Goal: Communication & Community: Answer question/provide support

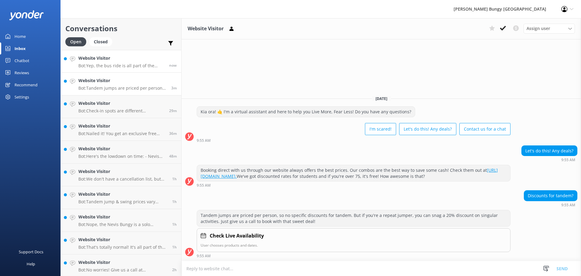
click at [156, 60] on h4 "Website Visitor" at bounding box center [121, 58] width 86 height 7
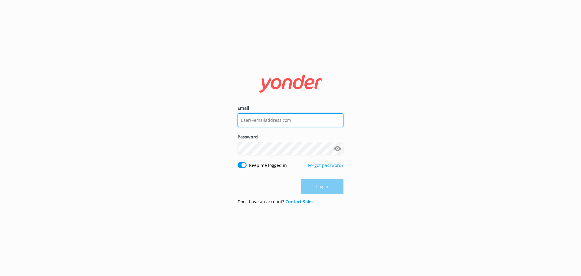
type input "[EMAIL_ADDRESS][DOMAIN_NAME]"
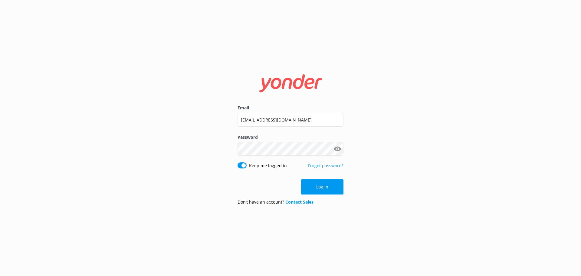
click at [377, 198] on div "Email [EMAIL_ADDRESS][DOMAIN_NAME] Password Show password Keep me logged in For…" at bounding box center [290, 138] width 581 height 276
drag, startPoint x: 329, startPoint y: 191, endPoint x: 374, endPoint y: 197, distance: 46.1
click at [329, 190] on button "Log in" at bounding box center [322, 186] width 42 height 15
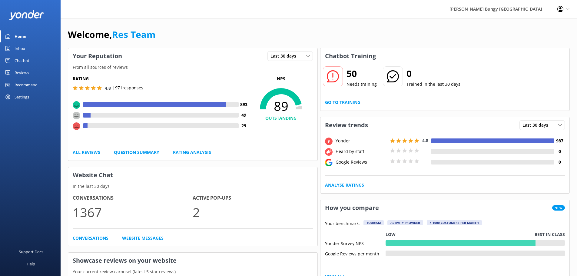
click at [33, 61] on link "Chatbot" at bounding box center [30, 60] width 61 height 12
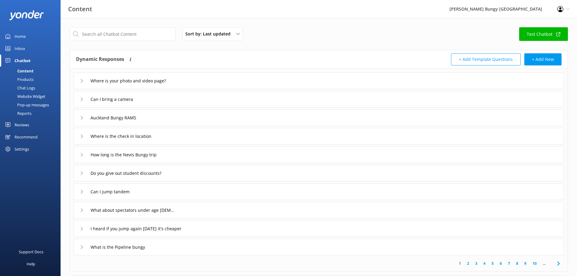
click at [31, 51] on link "Inbox" at bounding box center [30, 48] width 61 height 12
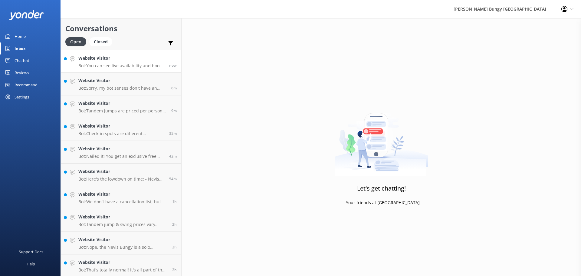
click at [117, 64] on p "Bot: You can see live availability and book the [GEOGRAPHIC_DATA] on our websit…" at bounding box center [121, 65] width 86 height 5
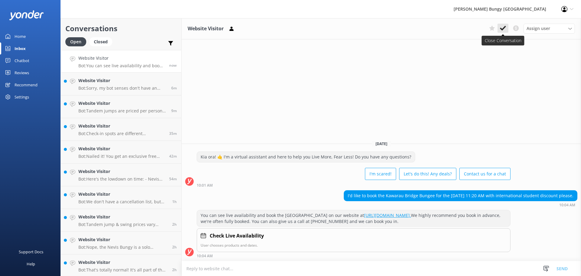
click at [505, 31] on icon at bounding box center [503, 28] width 6 height 6
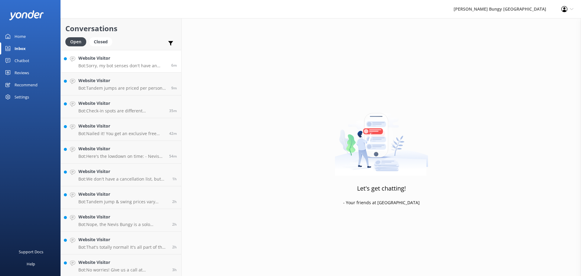
click at [155, 63] on div "Website Visitor Bot: Sorry, my bot senses don't have an answer for that, please…" at bounding box center [122, 61] width 88 height 13
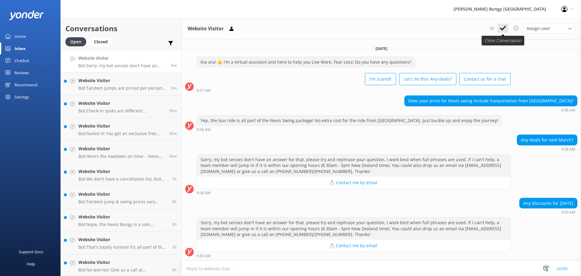
click at [506, 27] on use at bounding box center [503, 28] width 6 height 5
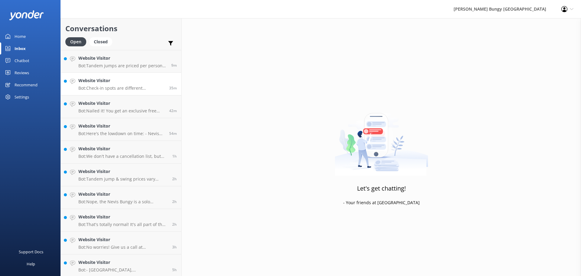
click at [132, 73] on link "Website Visitor Bot: Check-in spots are different depending on your thrill ride…" at bounding box center [121, 84] width 121 height 23
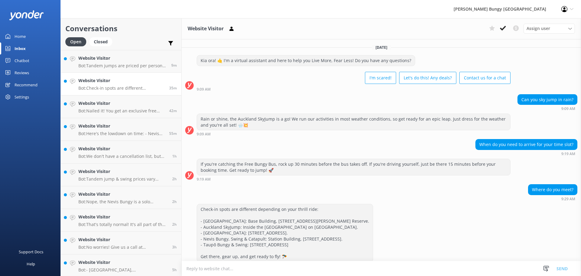
scroll to position [35, 0]
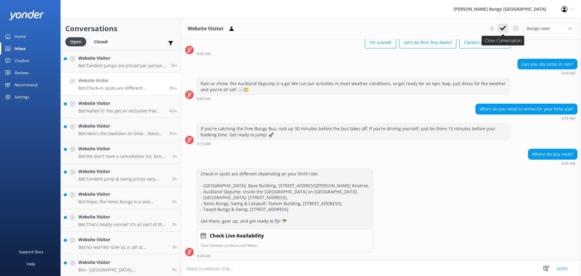
click at [505, 28] on icon at bounding box center [503, 28] width 6 height 6
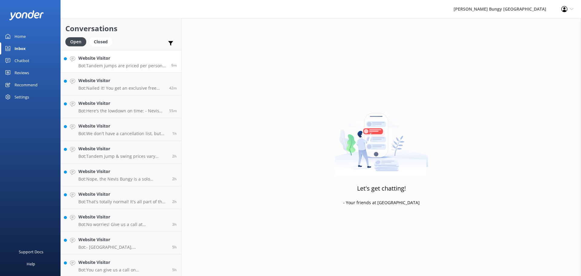
click at [93, 65] on p "Bot: Tandem jumps are priced per person, so no specific discounts for tandem. B…" at bounding box center [122, 65] width 88 height 5
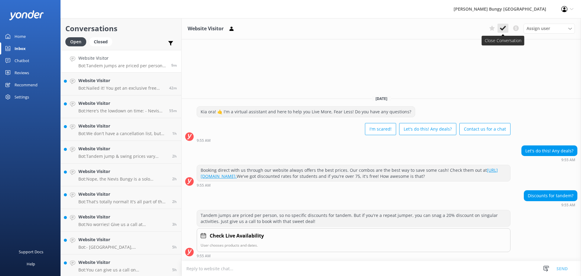
click at [501, 30] on icon at bounding box center [503, 28] width 6 height 6
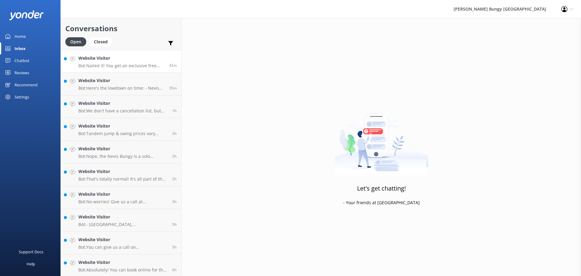
click at [119, 60] on h4 "Website Visitor" at bounding box center [121, 58] width 86 height 7
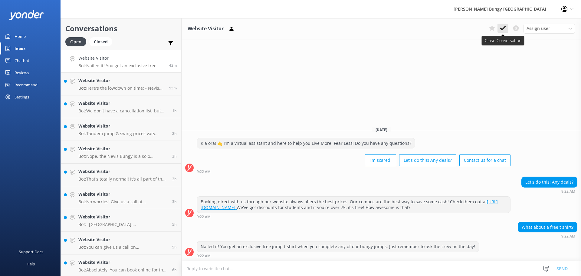
click at [501, 30] on use at bounding box center [503, 28] width 6 height 5
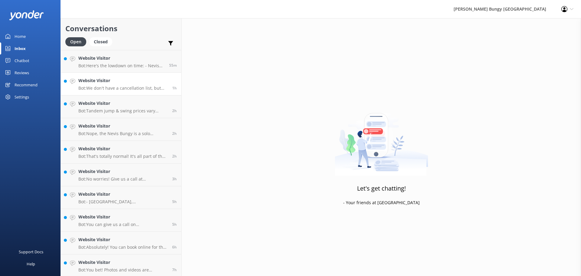
click at [115, 73] on link "Website Visitor Bot: We don't have a cancellation list, but you can check out l…" at bounding box center [121, 84] width 121 height 23
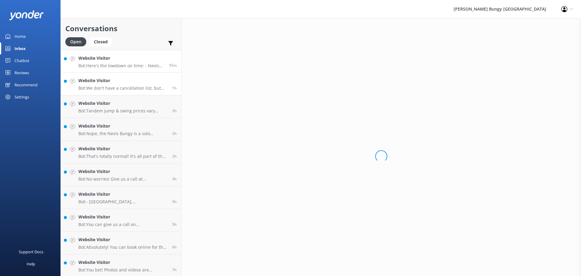
click at [165, 60] on div "55m" at bounding box center [171, 61] width 12 height 13
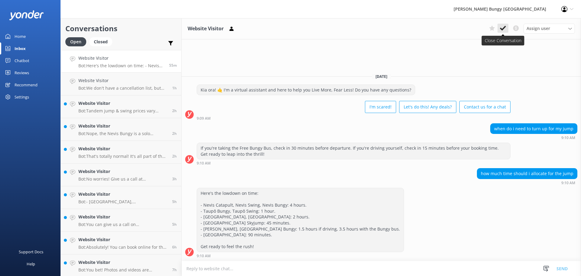
click at [505, 27] on use at bounding box center [503, 28] width 6 height 5
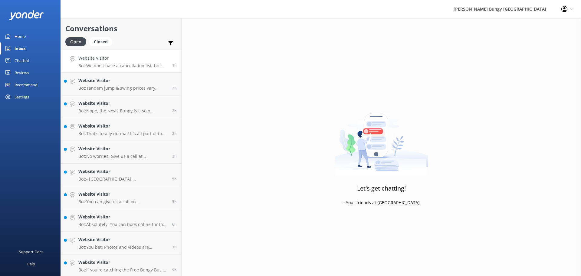
click at [140, 62] on div "Website Visitor Bot: We don't have a cancellation list, but you can check out l…" at bounding box center [122, 61] width 89 height 13
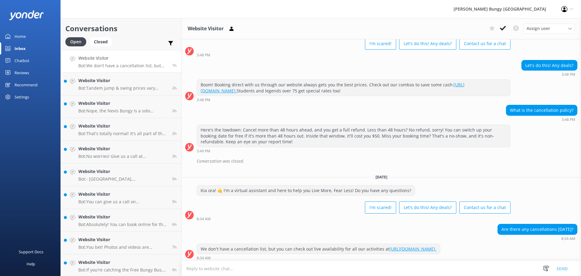
scroll to position [36, 0]
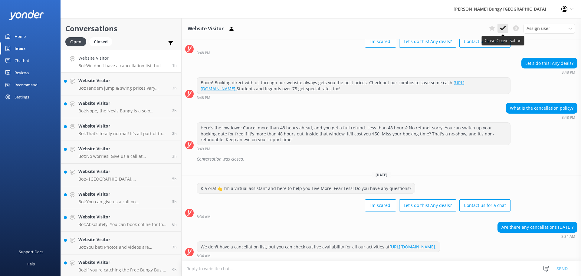
click at [506, 28] on icon at bounding box center [503, 28] width 6 height 6
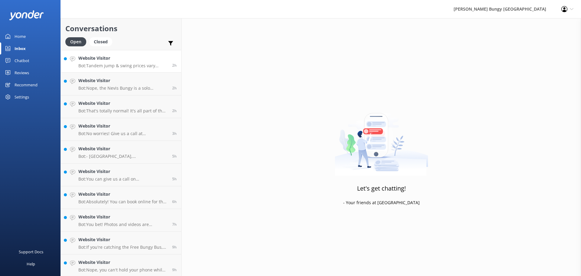
click at [130, 63] on div "Website Visitor Bot: Tandem jump & swing prices vary based on location, activit…" at bounding box center [122, 61] width 89 height 13
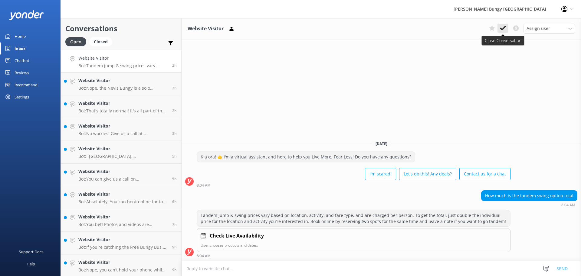
click at [505, 29] on icon at bounding box center [503, 28] width 6 height 6
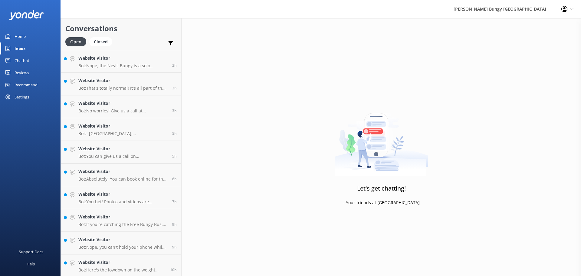
click at [141, 62] on div "Website Visitor Bot: Nope, the Nevis Bungy is a solo adventure only. Tandem jum…" at bounding box center [122, 61] width 89 height 13
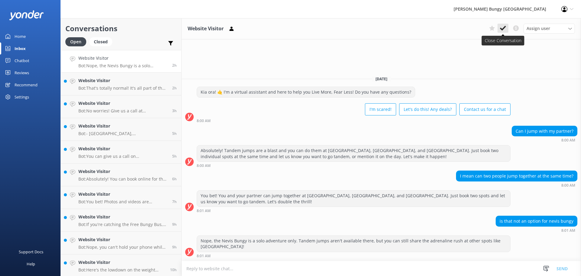
click at [507, 30] on button at bounding box center [503, 28] width 11 height 9
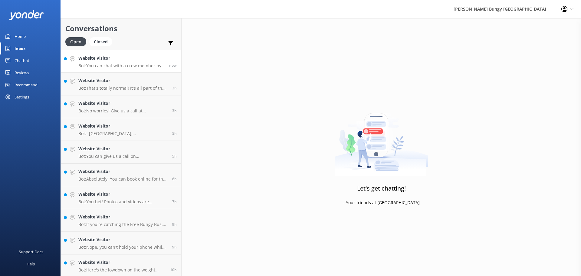
click at [100, 66] on p "Bot: You can chat with a crew member by calling [PHONE_NUMBER] or [PHONE_NUMBER…" at bounding box center [121, 65] width 86 height 5
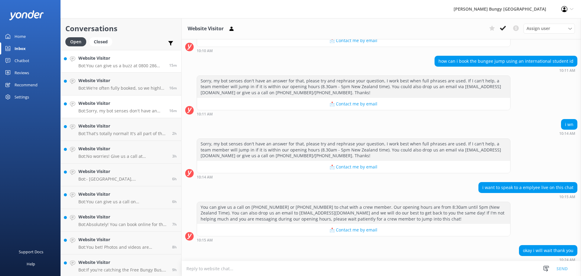
scroll to position [374, 0]
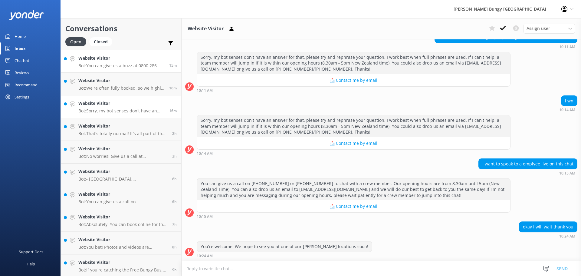
click at [144, 65] on p "Bot: You can give us a buzz at 0800 286 4958 or [PHONE_NUMBER] to chat with a c…" at bounding box center [121, 65] width 86 height 5
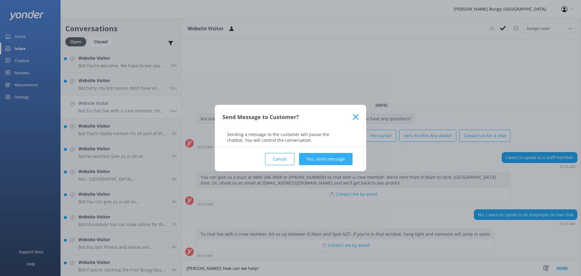
type textarea "[PERSON_NAME]! How can we help?"
click at [341, 156] on button "Yes, send message" at bounding box center [326, 159] width 54 height 12
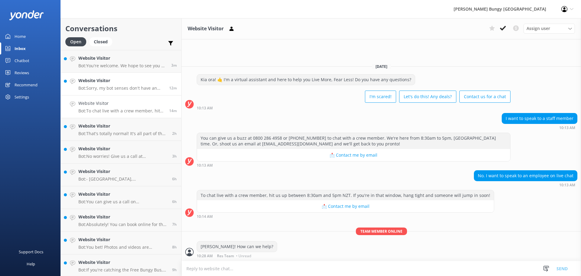
click at [144, 84] on h4 "Website Visitor" at bounding box center [121, 80] width 86 height 7
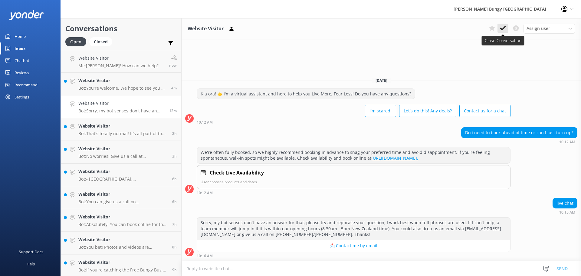
click at [500, 30] on icon at bounding box center [503, 28] width 6 height 6
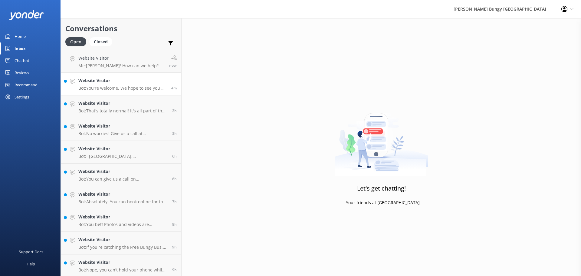
click at [134, 81] on h4 "Website Visitor" at bounding box center [122, 80] width 88 height 7
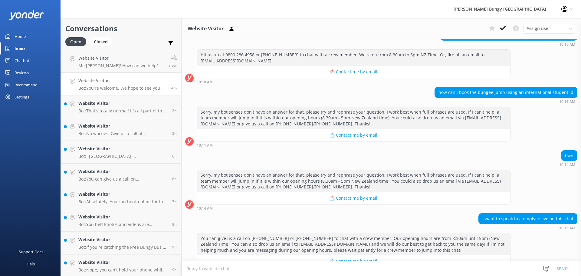
scroll to position [283, 0]
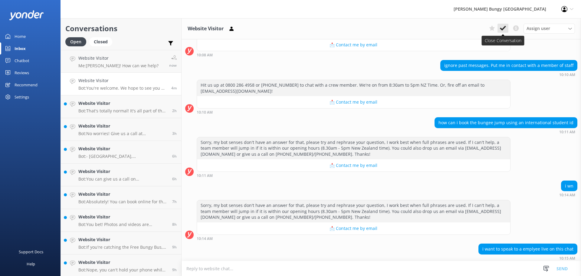
click at [507, 26] on button at bounding box center [503, 28] width 11 height 9
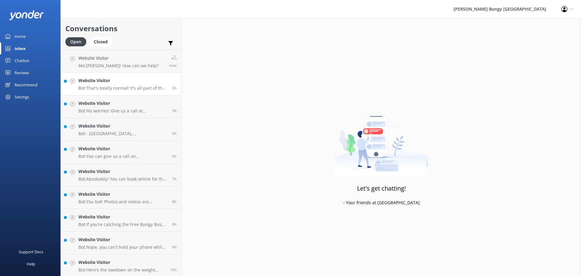
click at [138, 85] on div "Website Visitor Bot: That's totally normal! It's all part of the ride and what …" at bounding box center [122, 83] width 89 height 13
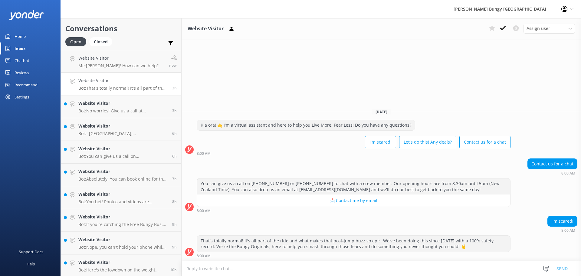
click at [510, 24] on div "Assign user [PERSON_NAME] [PERSON_NAME] Tech Admin [PERSON_NAME] Res Team Alann…" at bounding box center [531, 29] width 88 height 10
click at [506, 28] on icon at bounding box center [503, 28] width 6 height 6
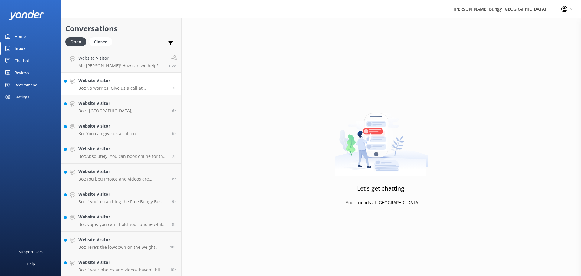
click at [130, 84] on h4 "Website Visitor" at bounding box center [122, 80] width 89 height 7
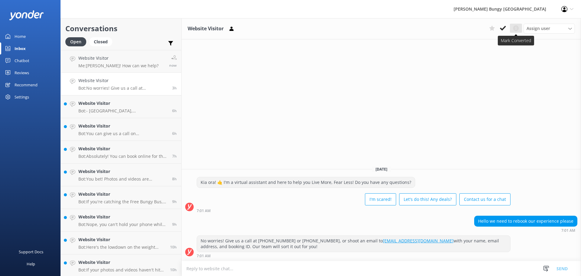
click at [510, 28] on button at bounding box center [516, 28] width 12 height 9
click at [520, 27] on button at bounding box center [516, 28] width 12 height 9
click at [505, 27] on use at bounding box center [503, 28] width 6 height 5
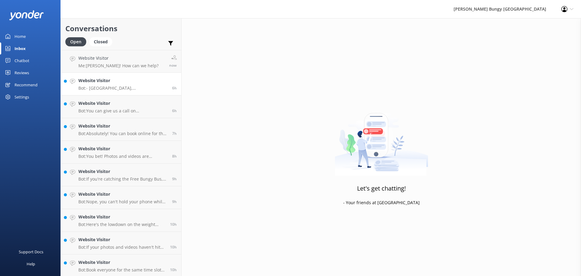
click at [116, 87] on p "Bot: - [GEOGRAPHIC_DATA], [GEOGRAPHIC_DATA], and [GEOGRAPHIC_DATA] have plenty …" at bounding box center [122, 87] width 89 height 5
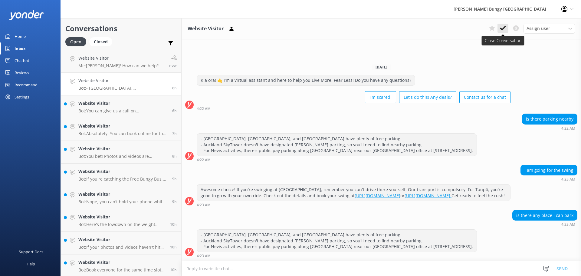
click at [503, 28] on icon at bounding box center [503, 28] width 6 height 6
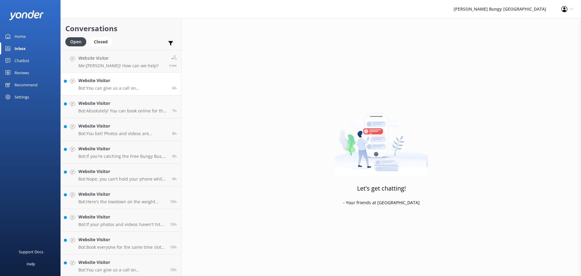
click at [117, 91] on link "Website Visitor Bot: You can give us a call on [PHONE_NUMBER] or [PHONE_NUMBER]…" at bounding box center [121, 84] width 121 height 23
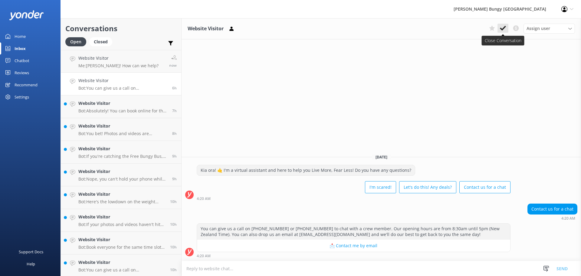
click at [504, 31] on icon at bounding box center [503, 28] width 6 height 6
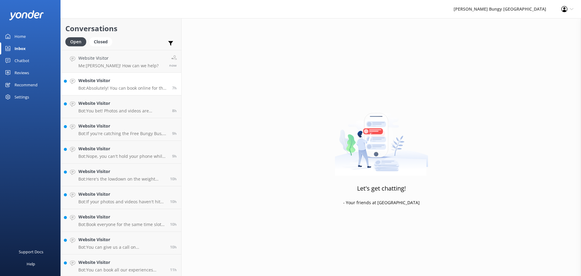
click at [133, 89] on p "Bot: Absolutely! You can book online for the same day, just make sure to do it …" at bounding box center [122, 87] width 89 height 5
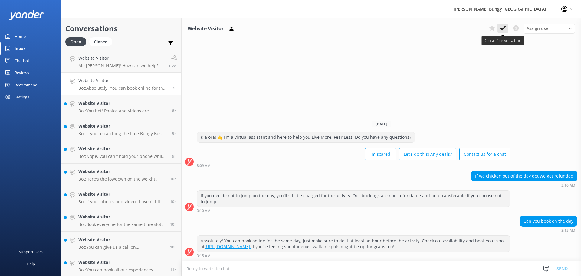
click at [505, 31] on icon at bounding box center [503, 28] width 6 height 6
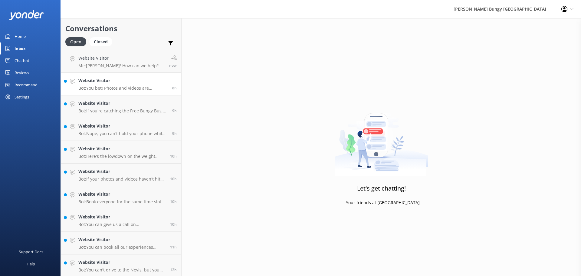
click at [113, 90] on p "Bot: You bet! Photos and videos are included with all our activities, except fo…" at bounding box center [122, 87] width 89 height 5
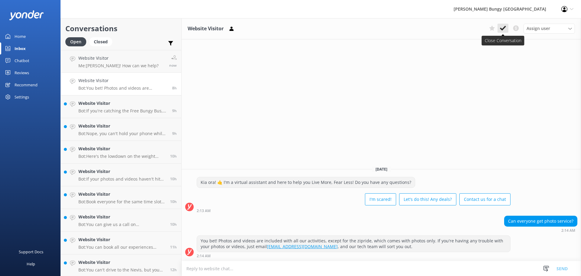
click at [505, 28] on use at bounding box center [503, 28] width 6 height 5
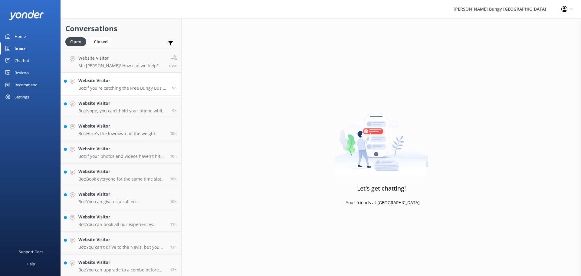
click at [107, 85] on div "Website Visitor Bot: If you're catching the Free Bungy Bus, rock up 30 minutes …" at bounding box center [122, 83] width 89 height 13
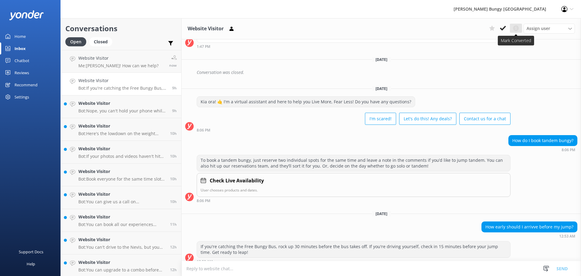
scroll to position [157, 0]
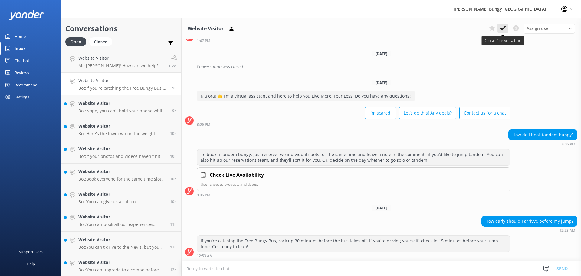
click at [506, 28] on button at bounding box center [503, 28] width 11 height 9
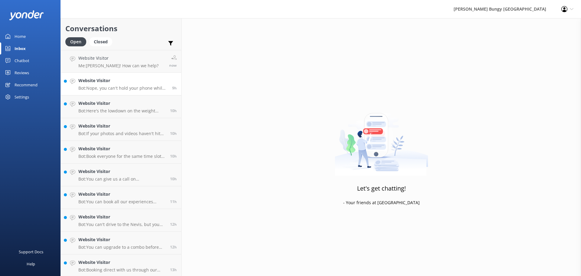
click at [119, 85] on div "Website Visitor Bot: Nope, you can't hold your phone while jumping. But hey, we…" at bounding box center [122, 83] width 89 height 13
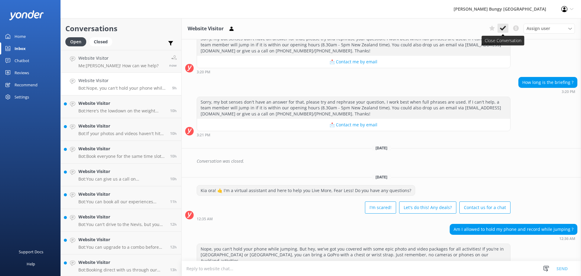
scroll to position [656, 0]
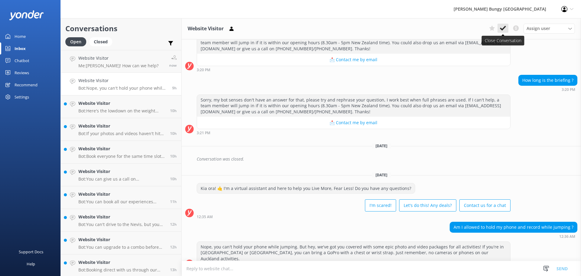
click at [507, 31] on button at bounding box center [503, 28] width 11 height 9
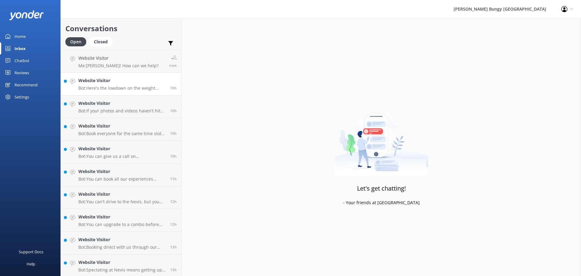
click at [122, 85] on p "Bot: Here's the lowdown on the weight limits: - **[GEOGRAPHIC_DATA] Bungy**: 35…" at bounding box center [121, 87] width 87 height 5
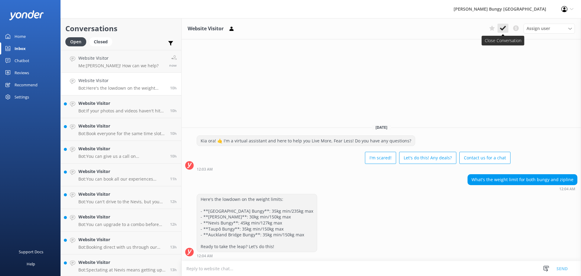
click at [504, 30] on icon at bounding box center [503, 28] width 6 height 6
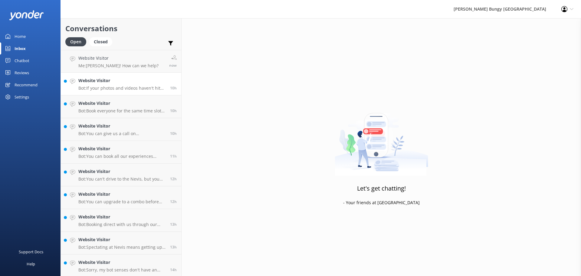
click at [119, 94] on link "Website Visitor Bot: If your photos and videos haven't hit your inbox yet, fire…" at bounding box center [121, 84] width 121 height 23
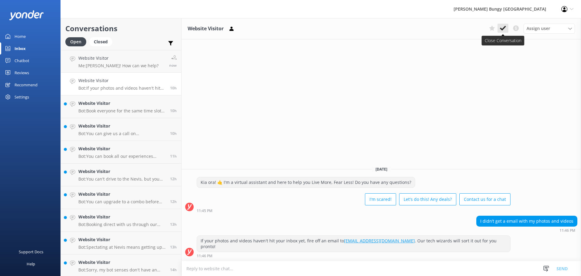
click at [506, 31] on icon at bounding box center [503, 28] width 6 height 6
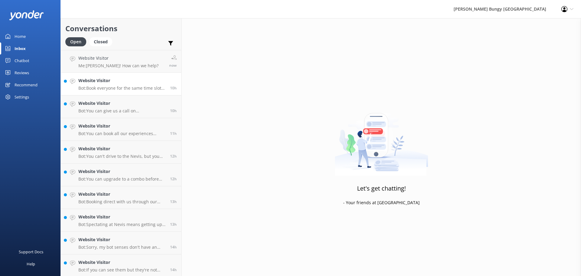
click at [133, 93] on link "Website Visitor Bot: Book everyone for the same time slot, and you can all stic…" at bounding box center [121, 84] width 121 height 23
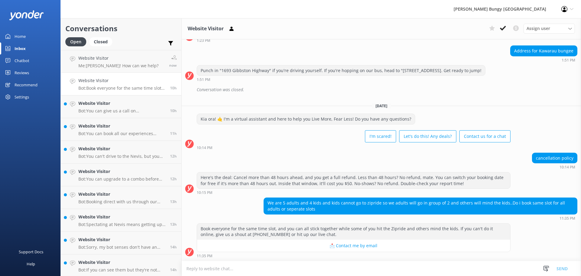
scroll to position [413, 0]
click at [508, 28] on button at bounding box center [503, 28] width 11 height 9
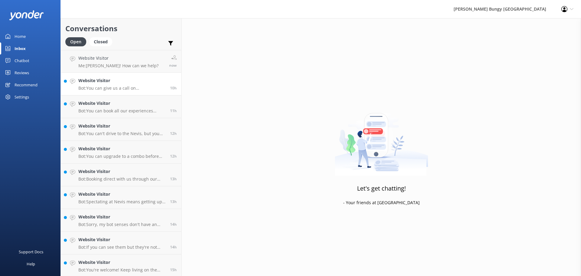
click at [145, 87] on p "Bot: You can give us a call on [PHONE_NUMBER] or [PHONE_NUMBER] to chat with a …" at bounding box center [121, 87] width 87 height 5
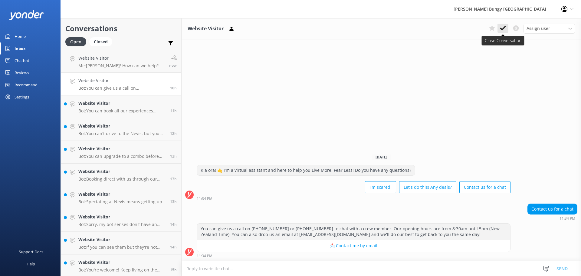
click at [503, 27] on icon at bounding box center [503, 28] width 6 height 6
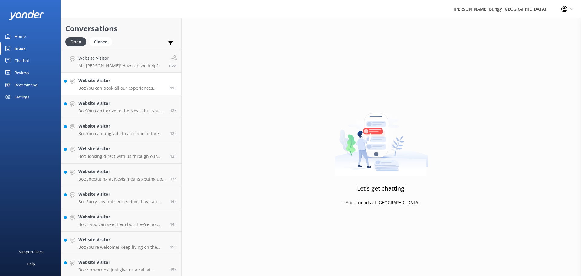
click at [105, 82] on h4 "Website Visitor" at bounding box center [121, 80] width 87 height 7
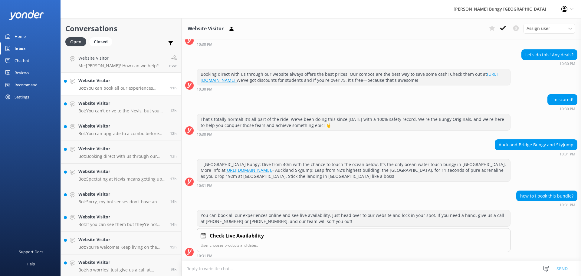
scroll to position [51, 0]
click at [502, 30] on use at bounding box center [503, 28] width 6 height 5
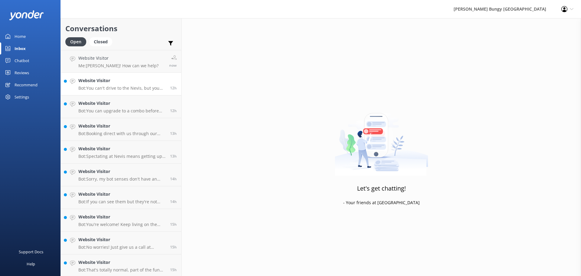
click at [146, 90] on p "Bot: You can't drive to the Nevis, but you can drive to the [GEOGRAPHIC_DATA] (…" at bounding box center [121, 87] width 87 height 5
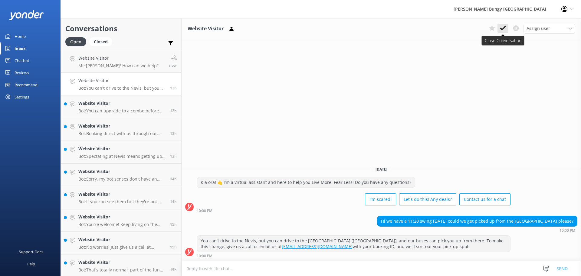
click at [503, 31] on icon at bounding box center [503, 28] width 6 height 6
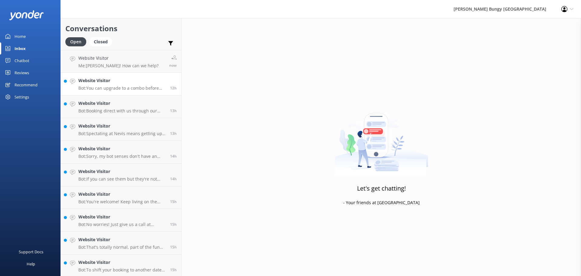
click at [126, 89] on p "Bot: You can upgrade to a combo before your booking or [DATE] after. Give us a …" at bounding box center [121, 87] width 87 height 5
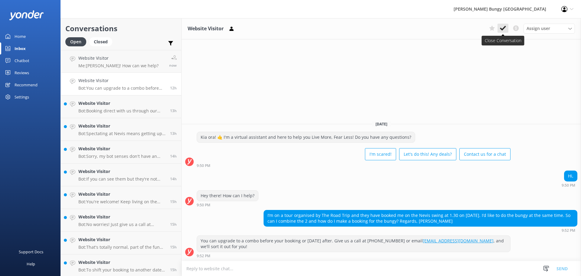
click at [504, 27] on use at bounding box center [503, 28] width 6 height 5
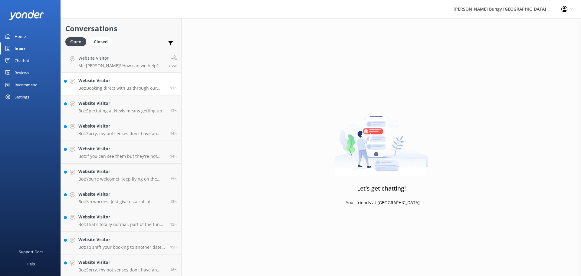
click at [104, 89] on p "Bot: Booking direct with us through our website always offers the best prices. …" at bounding box center [121, 87] width 87 height 5
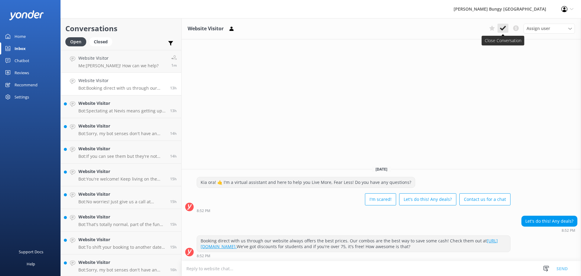
click at [506, 30] on icon at bounding box center [503, 28] width 6 height 6
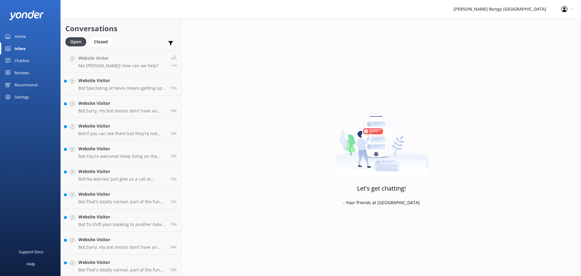
click at [147, 87] on p "Bot: Spectating at [GEOGRAPHIC_DATA] means getting up close to the action, whic…" at bounding box center [121, 87] width 87 height 5
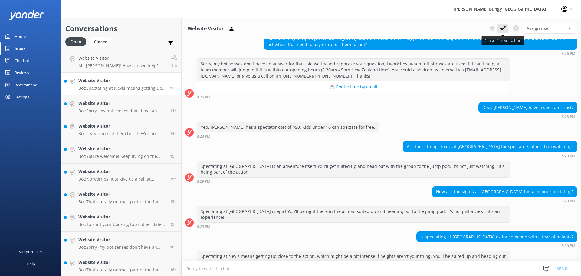
scroll to position [140, 0]
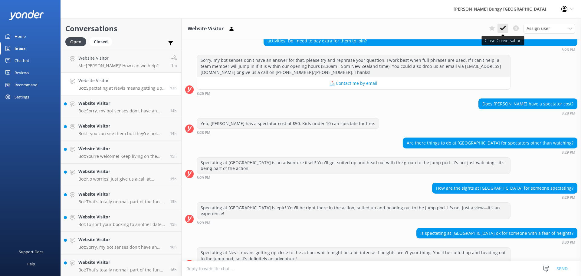
click at [507, 28] on button at bounding box center [503, 28] width 11 height 9
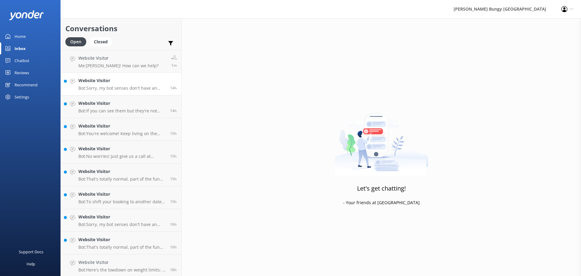
click at [113, 88] on p "Bot: Sorry, my bot senses don't have an answer for that, please try and rephras…" at bounding box center [121, 87] width 87 height 5
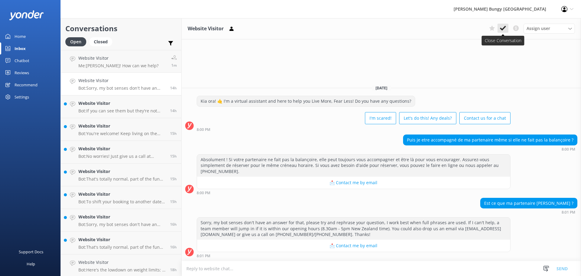
click at [505, 30] on icon at bounding box center [503, 28] width 6 height 6
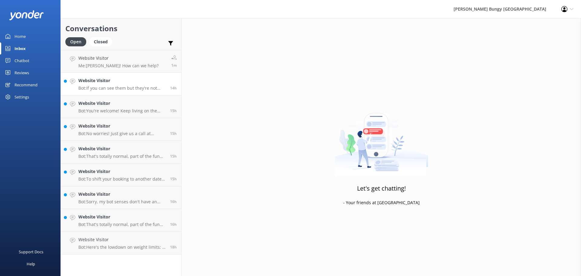
click at [117, 89] on p "Bot: If you can see them but they're not downloading, email [EMAIL_ADDRESS][DOM…" at bounding box center [121, 87] width 87 height 5
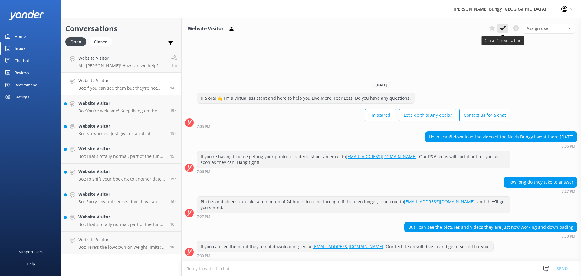
click at [505, 28] on use at bounding box center [503, 28] width 6 height 5
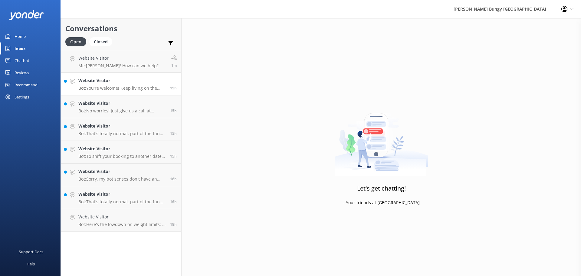
click at [150, 90] on p "Bot: You're welcome! Keep living on the edge!" at bounding box center [121, 87] width 87 height 5
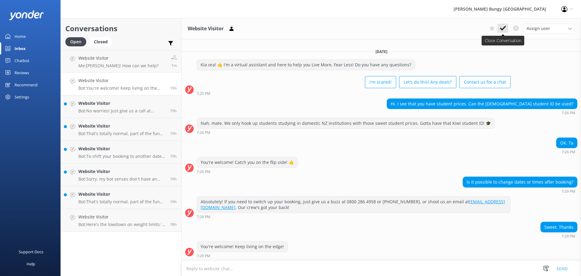
click at [505, 28] on icon at bounding box center [503, 28] width 6 height 6
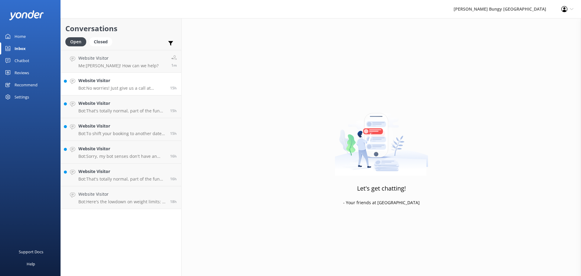
click at [139, 88] on p "Bot: No worries! Just give us a call at [PHONE_NUMBER] or [PHONE_NUMBER], or sh…" at bounding box center [121, 87] width 87 height 5
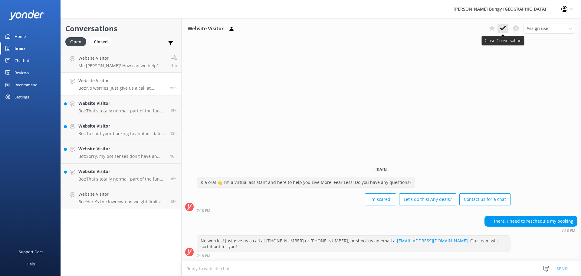
click at [506, 27] on use at bounding box center [503, 28] width 6 height 5
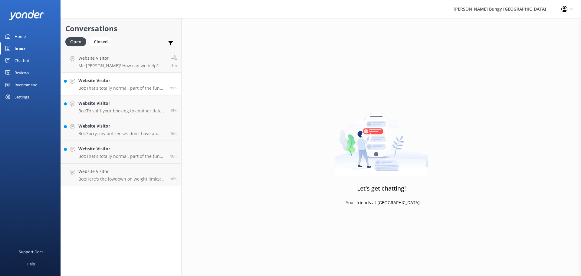
click at [116, 85] on div "Website Visitor Bot: That's totally normal, part of the fun and what leads to f…" at bounding box center [121, 83] width 87 height 13
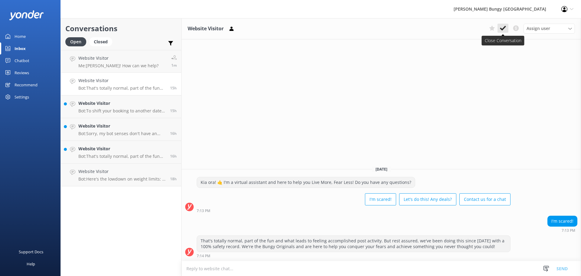
click at [508, 28] on button at bounding box center [503, 28] width 11 height 9
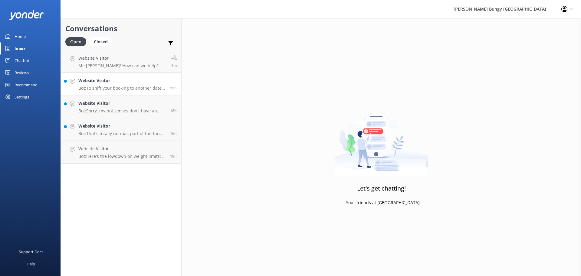
click at [130, 86] on p "Bot: To shift your booking to another date, give us a buzz at 0800 286 4958 or …" at bounding box center [121, 87] width 87 height 5
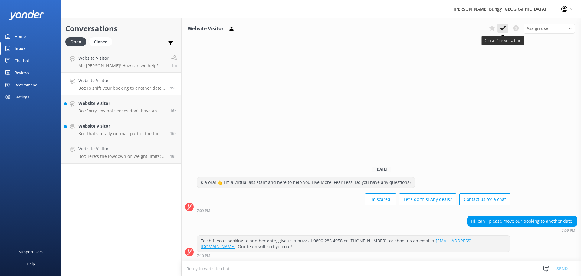
click at [500, 28] on button at bounding box center [503, 28] width 11 height 9
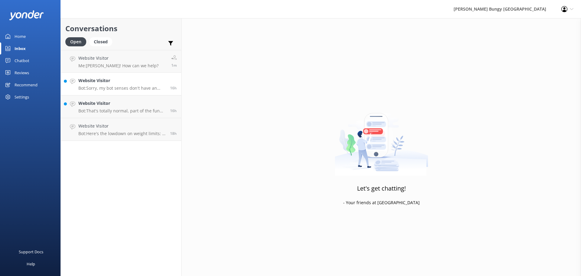
click at [130, 88] on p "Bot: Sorry, my bot senses don't have an answer for that, please try and rephras…" at bounding box center [121, 87] width 87 height 5
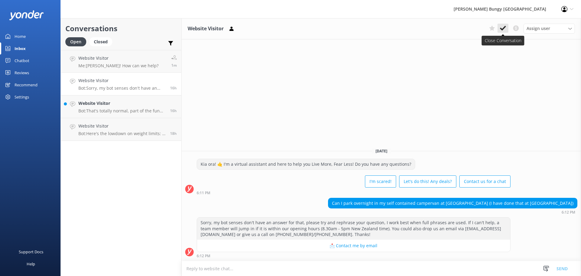
click at [504, 29] on icon at bounding box center [503, 28] width 6 height 6
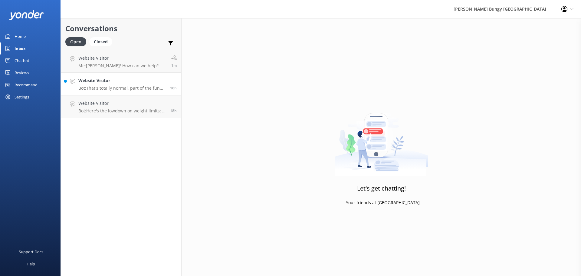
click at [146, 79] on h4 "Website Visitor" at bounding box center [121, 80] width 87 height 7
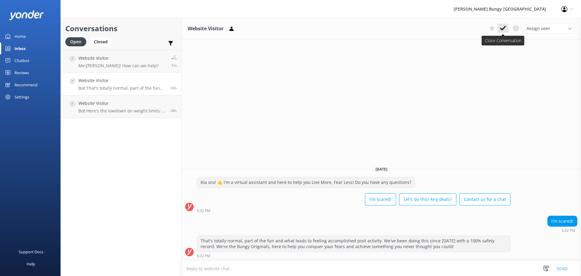
click at [507, 25] on button at bounding box center [503, 28] width 11 height 9
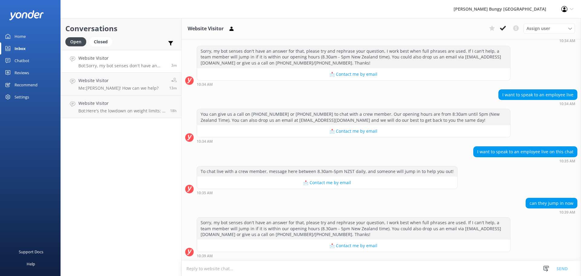
scroll to position [622, 0]
click at [455, 268] on textarea at bounding box center [382, 268] width 400 height 15
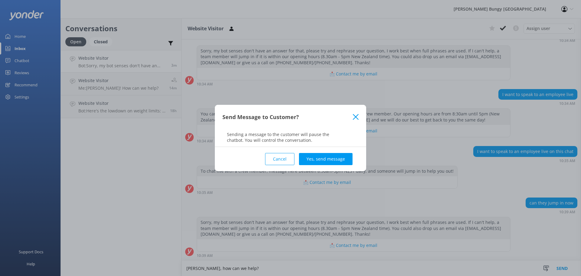
type textarea "Hiya, how can we help?"
click at [336, 153] on div "Cancel Yes, send message" at bounding box center [291, 159] width 136 height 24
click at [339, 157] on button "Yes, send message" at bounding box center [326, 159] width 54 height 12
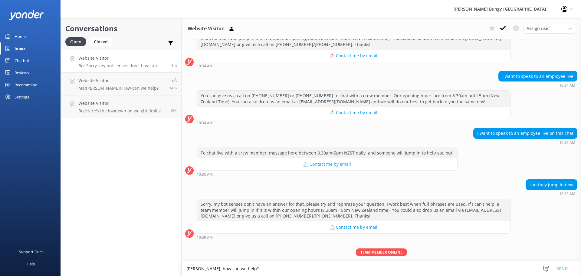
scroll to position [661, 0]
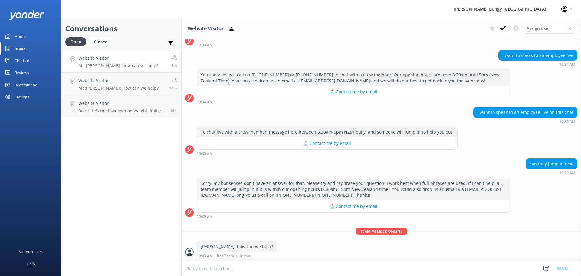
scroll to position [661, 0]
click at [160, 62] on div "Website Visitor Bot: Rain, sun, or snow—our activities go ahead in most weather…" at bounding box center [122, 61] width 88 height 13
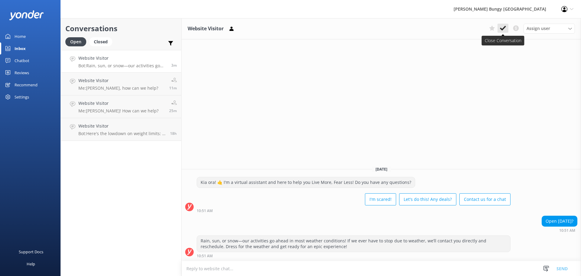
click at [507, 28] on button at bounding box center [503, 28] width 11 height 9
